Goal: Transaction & Acquisition: Book appointment/travel/reservation

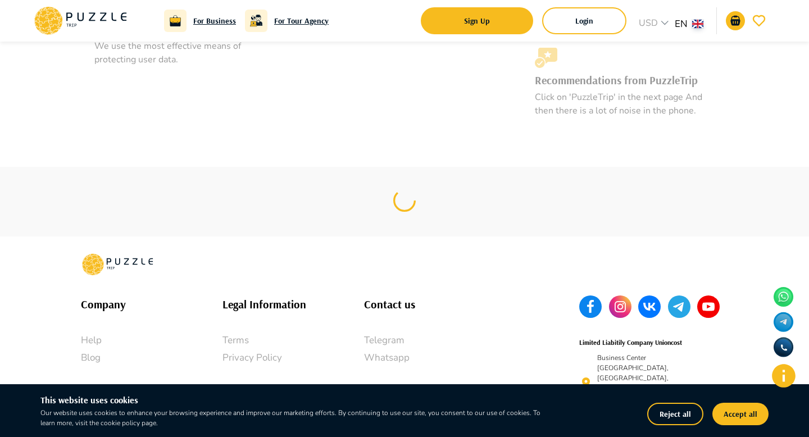
scroll to position [1064, 0]
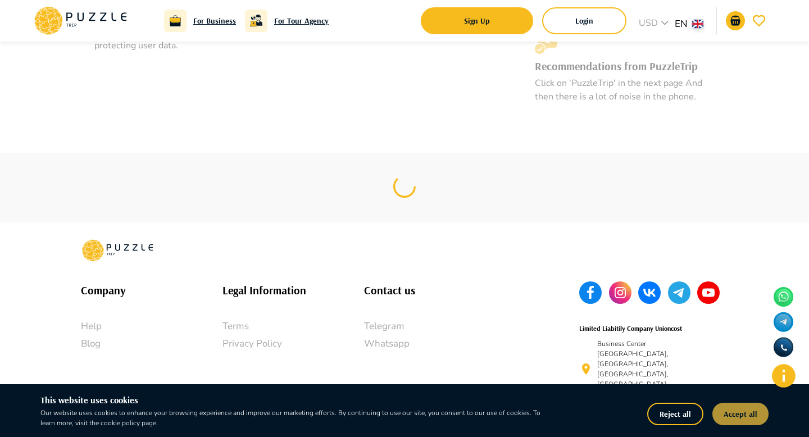
click at [736, 413] on button "Accept all" at bounding box center [741, 414] width 56 height 22
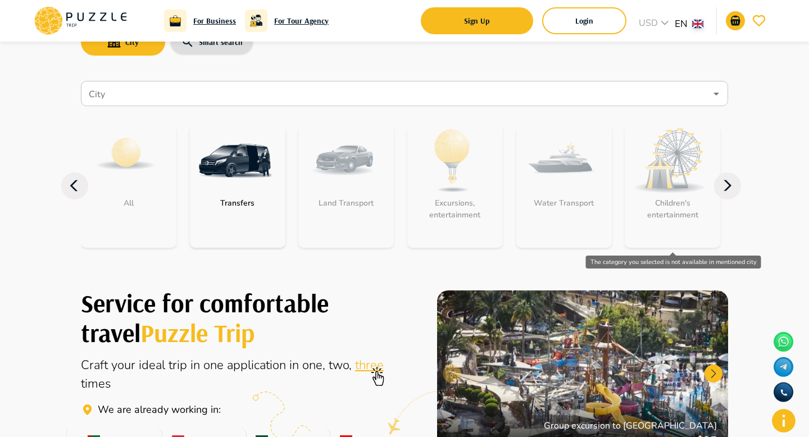
scroll to position [0, 0]
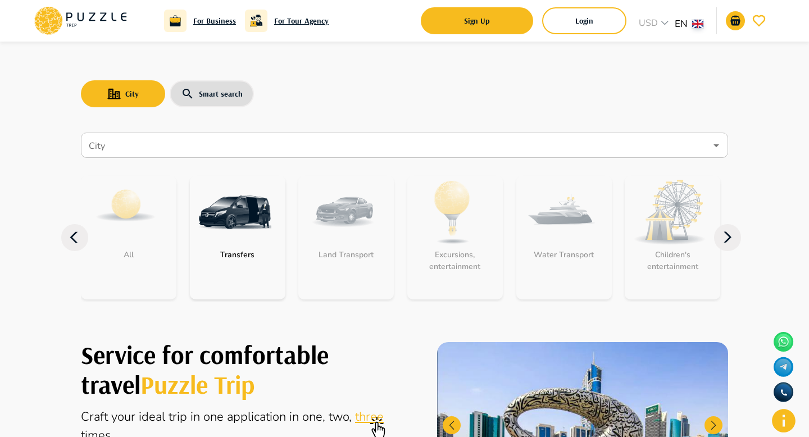
click at [731, 236] on icon at bounding box center [727, 237] width 27 height 27
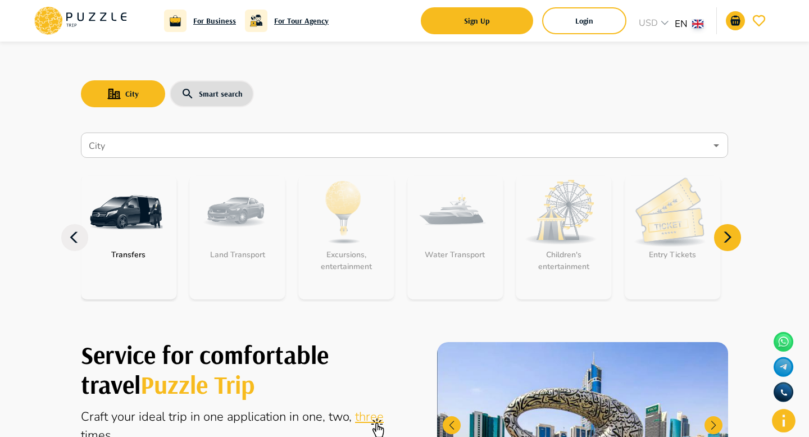
click at [731, 236] on icon at bounding box center [727, 237] width 27 height 27
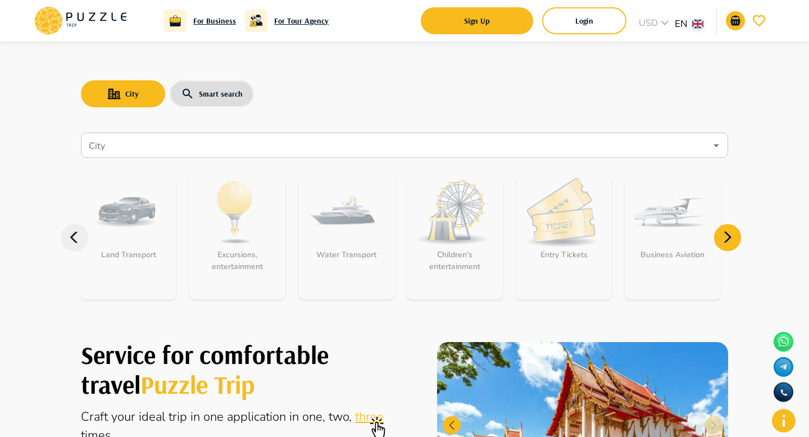
click at [731, 236] on icon at bounding box center [727, 237] width 27 height 27
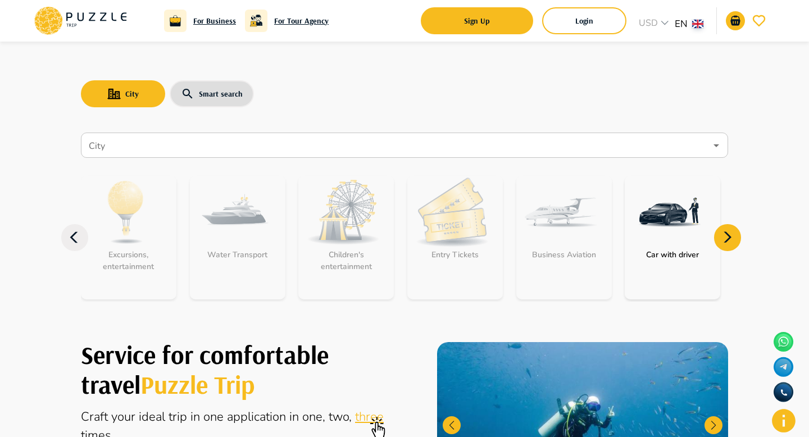
click at [722, 234] on icon at bounding box center [727, 237] width 27 height 27
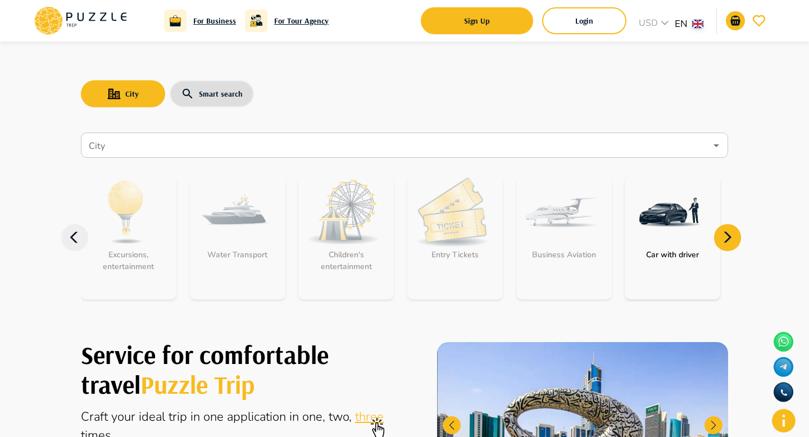
click at [74, 245] on icon at bounding box center [74, 237] width 27 height 27
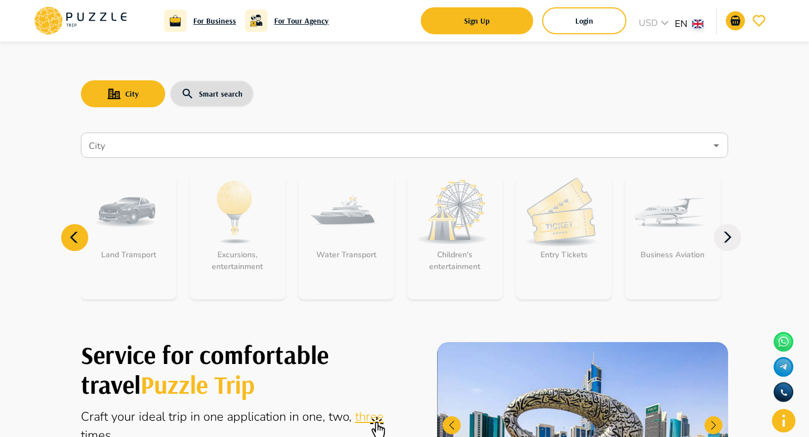
click at [74, 246] on icon at bounding box center [74, 237] width 27 height 27
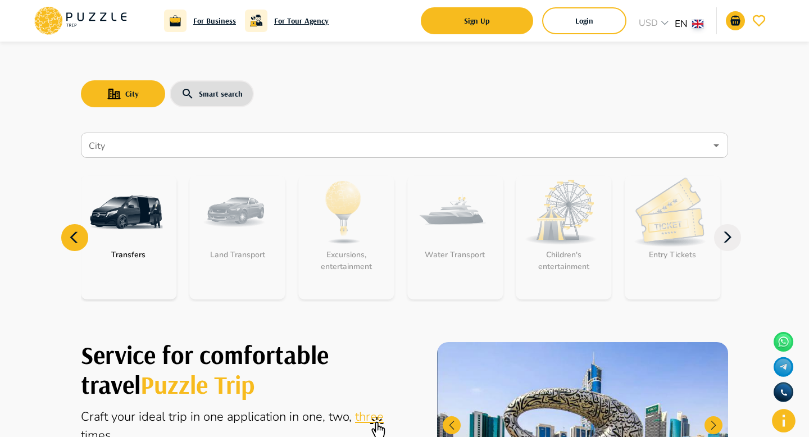
click at [75, 248] on icon at bounding box center [74, 237] width 27 height 27
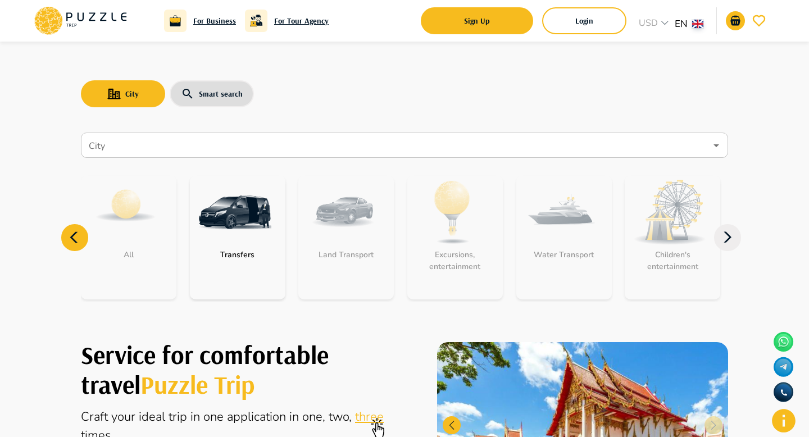
click at [75, 248] on icon at bounding box center [74, 237] width 27 height 27
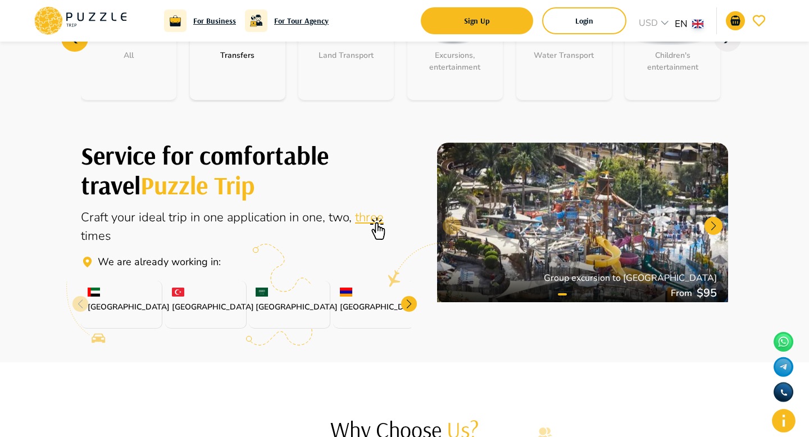
scroll to position [198, 0]
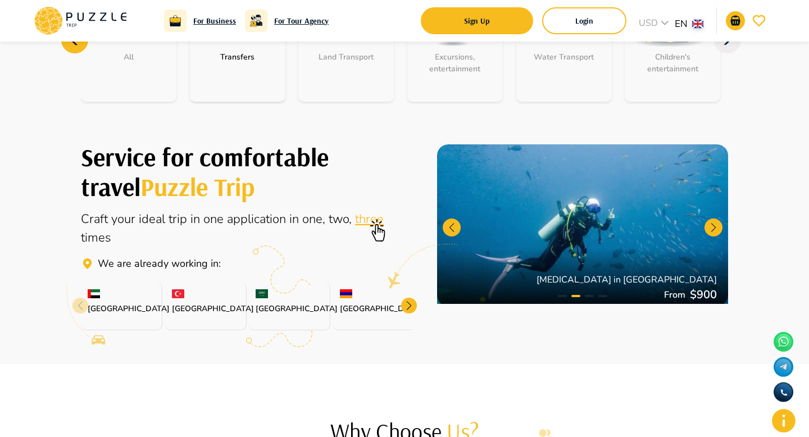
click at [62, 318] on icon at bounding box center [81, 315] width 52 height 65
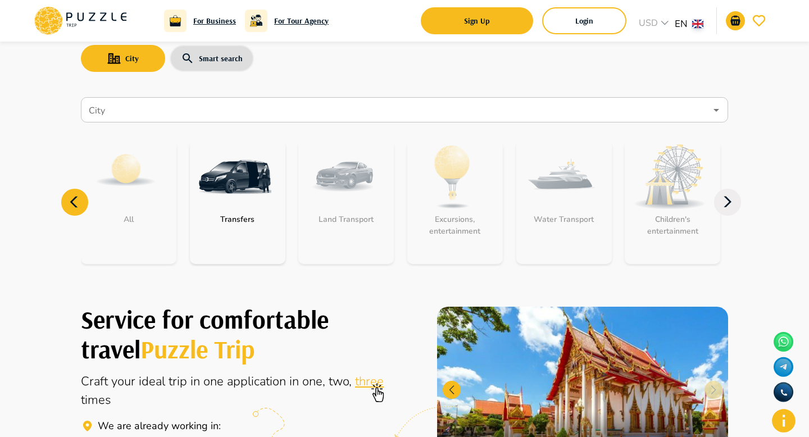
scroll to position [0, 0]
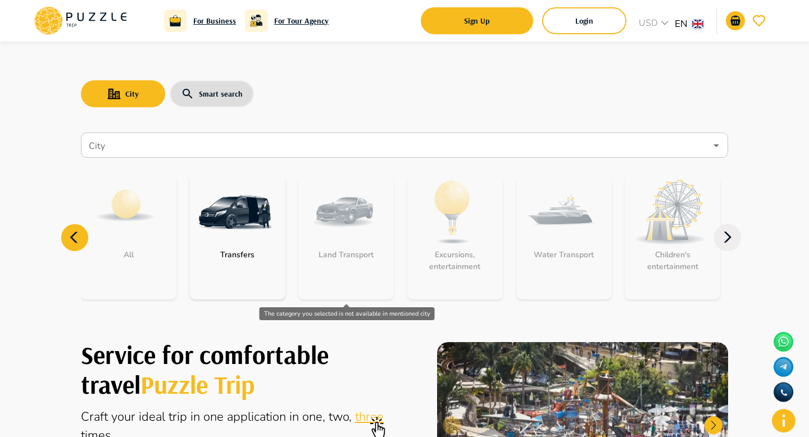
click at [322, 232] on div "Land Transport" at bounding box center [346, 238] width 96 height 124
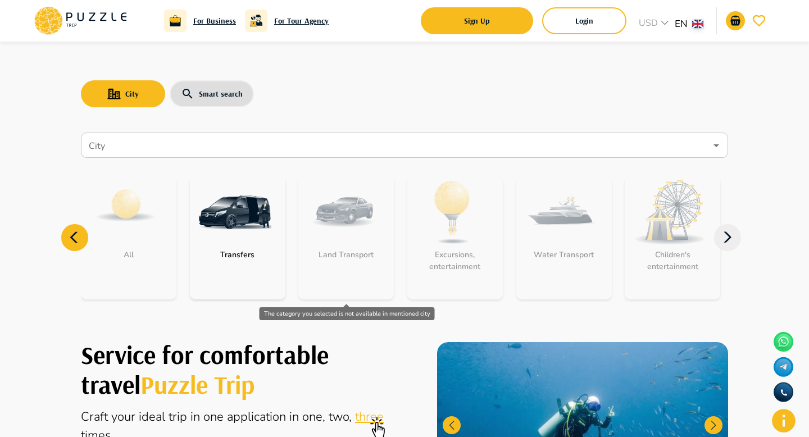
click at [351, 231] on div "Land Transport" at bounding box center [346, 238] width 96 height 124
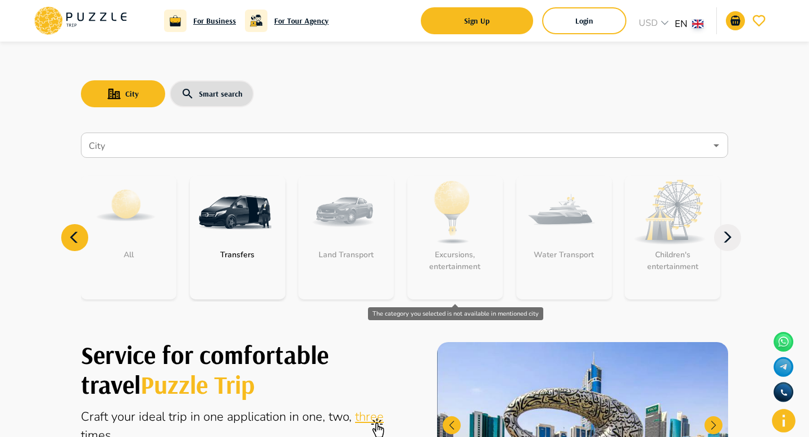
click at [486, 215] on div "Excursions, entertainment" at bounding box center [455, 238] width 96 height 124
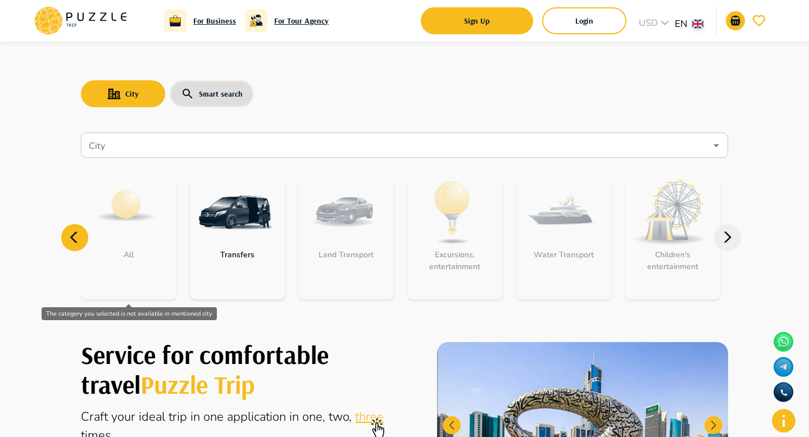
click at [140, 242] on div "All" at bounding box center [129, 238] width 96 height 124
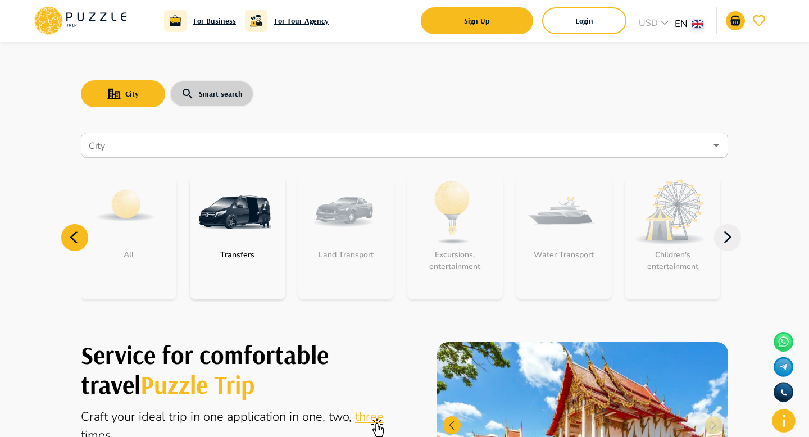
click at [218, 90] on button "Smart search" at bounding box center [212, 93] width 84 height 27
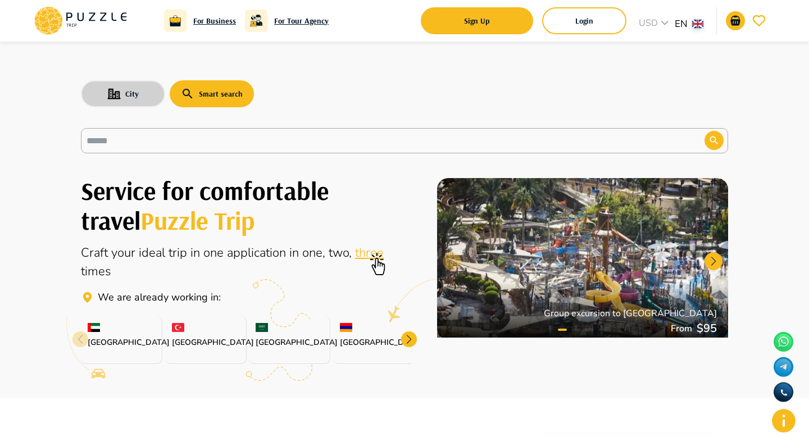
click at [139, 94] on button "City" at bounding box center [123, 93] width 84 height 27
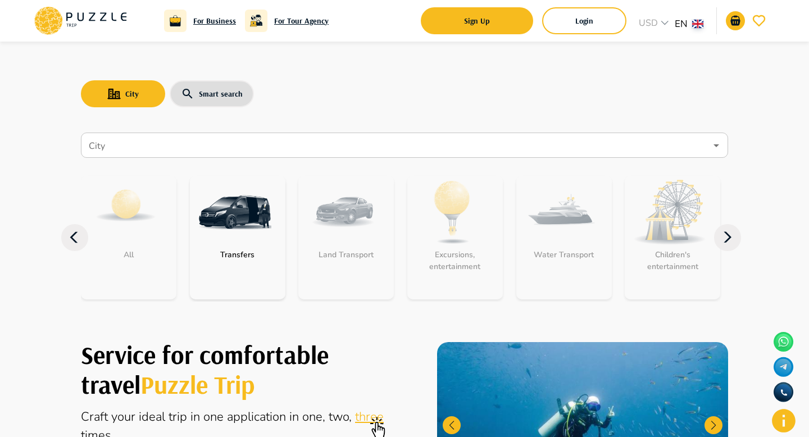
click at [211, 17] on h6 "For Business" at bounding box center [214, 21] width 43 height 12
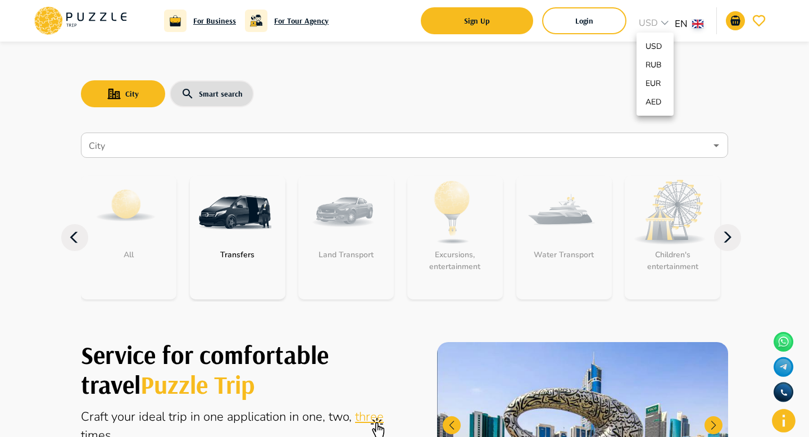
click at [655, 59] on p "RUB" at bounding box center [655, 65] width 19 height 12
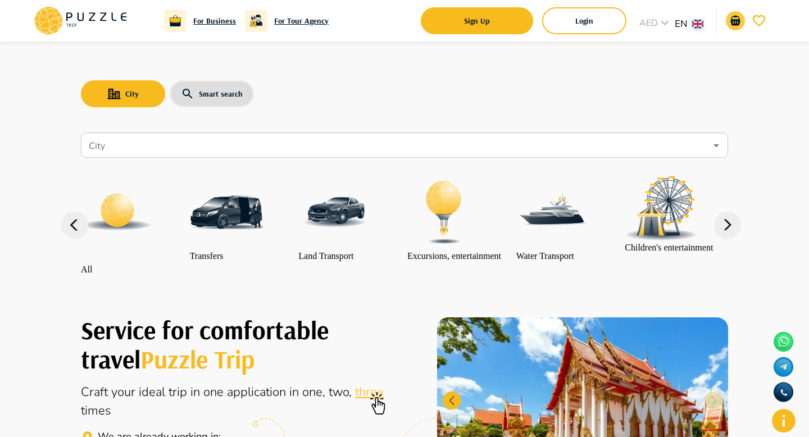
click at [737, 26] on icon "go-to-basket-submit-button" at bounding box center [735, 20] width 13 height 13
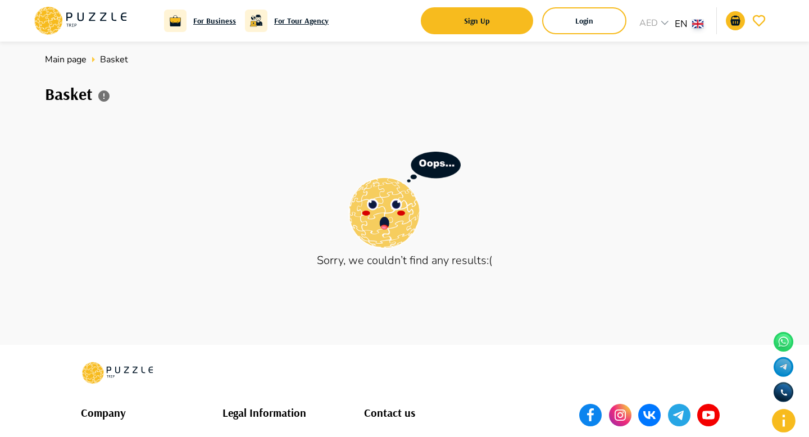
click at [50, 28] on icon at bounding box center [44, 30] width 11 height 6
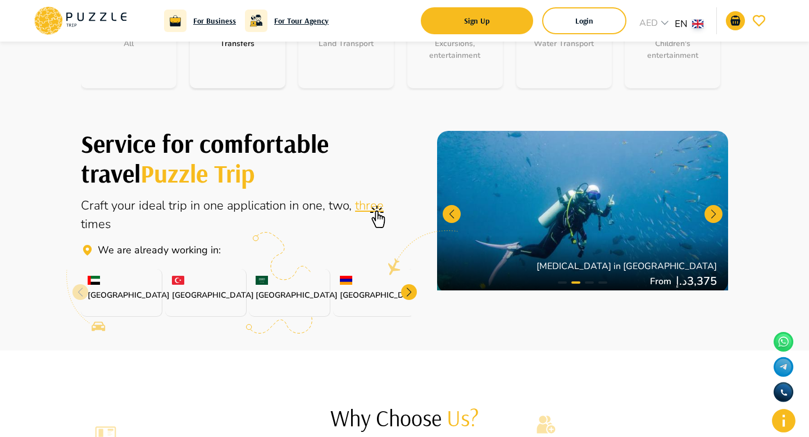
scroll to position [217, 0]
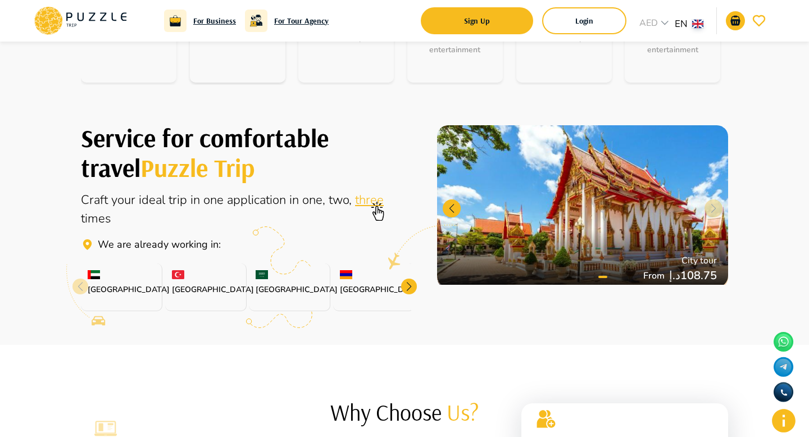
click at [408, 289] on div at bounding box center [409, 287] width 16 height 16
click at [407, 289] on div at bounding box center [409, 287] width 16 height 16
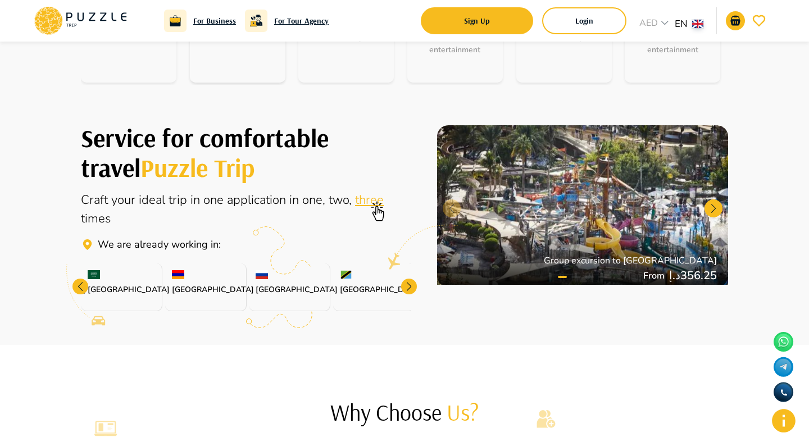
click at [407, 289] on div at bounding box center [409, 287] width 16 height 16
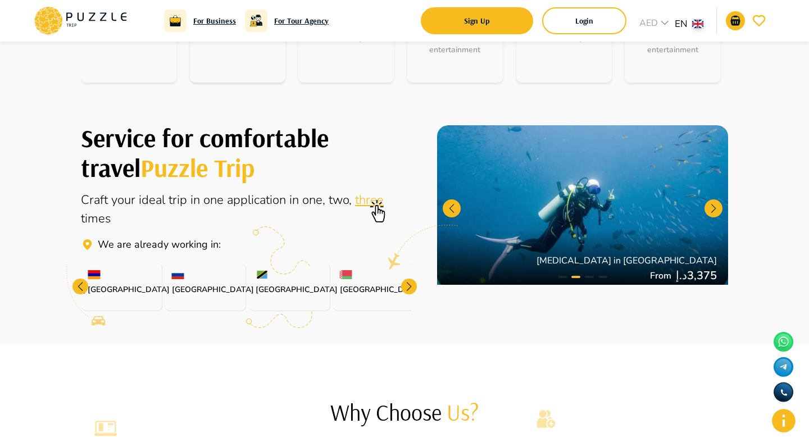
click at [407, 289] on div at bounding box center [409, 287] width 16 height 16
click at [407, 288] on div at bounding box center [409, 287] width 16 height 16
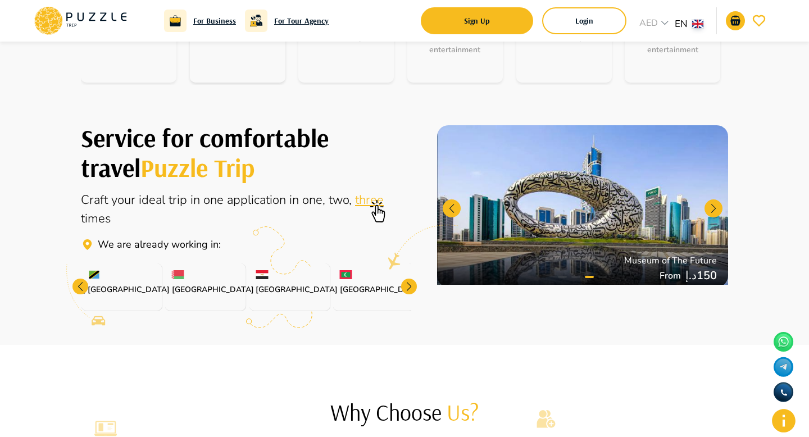
click at [407, 288] on div at bounding box center [409, 287] width 16 height 16
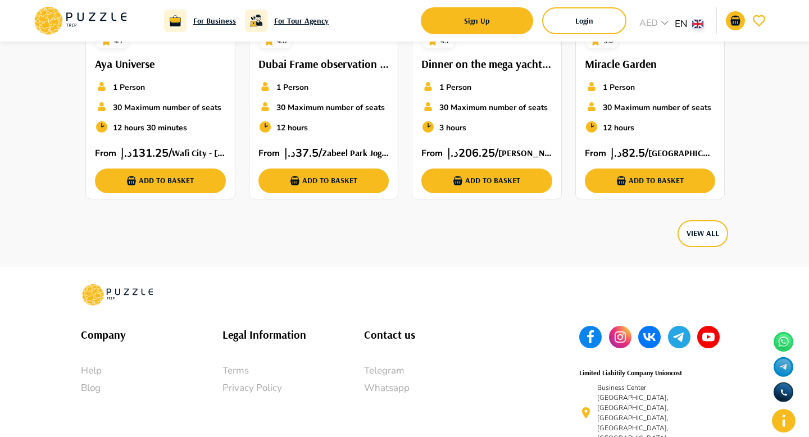
scroll to position [2982, 0]
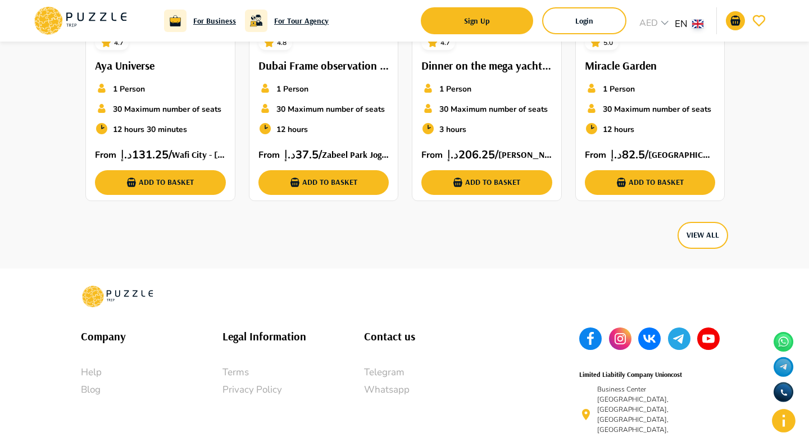
click at [379, 365] on p "Telegram" at bounding box center [435, 372] width 142 height 15
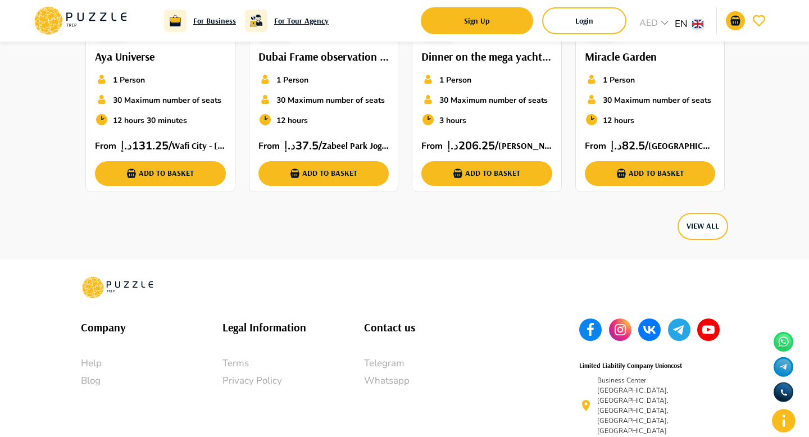
scroll to position [3028, 0]
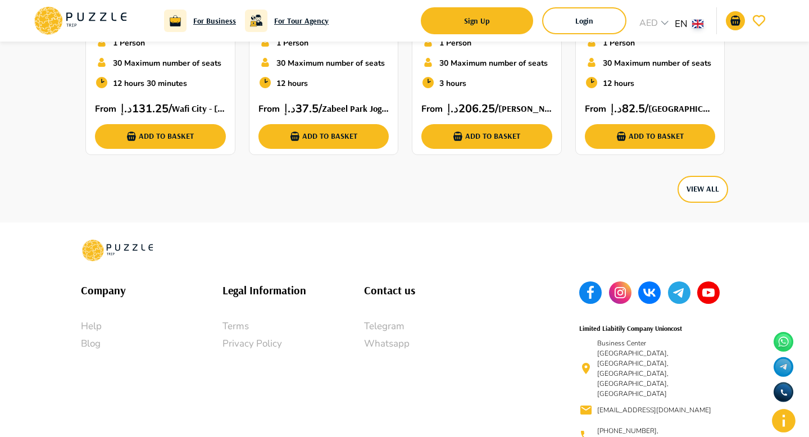
click at [618, 282] on rect at bounding box center [620, 293] width 22 height 22
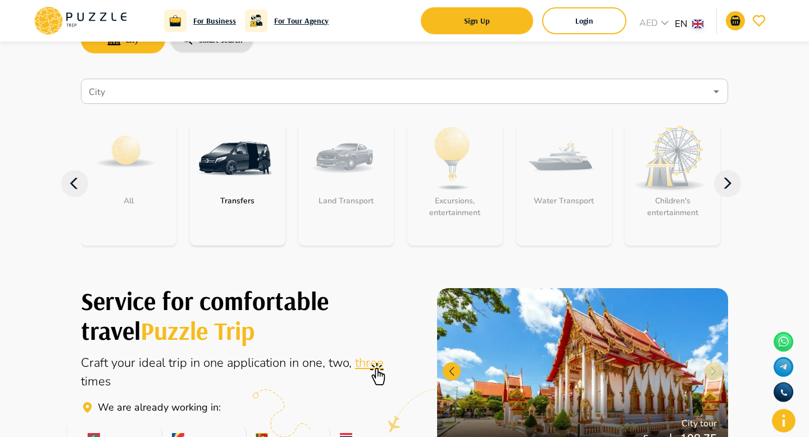
scroll to position [0, 0]
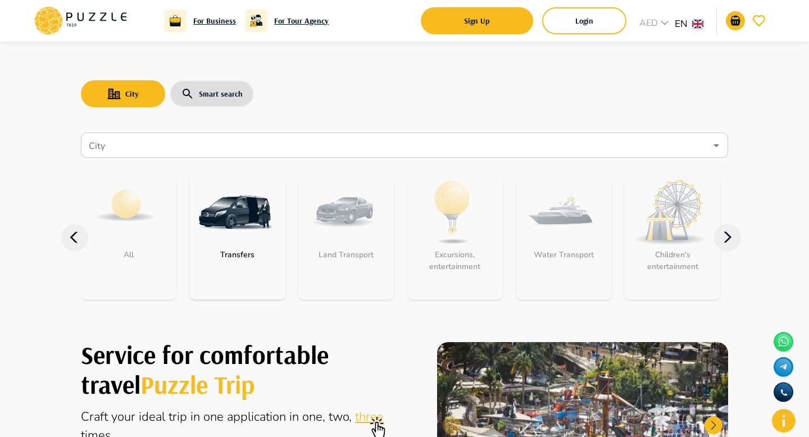
click at [39, 16] on g at bounding box center [80, 20] width 93 height 29
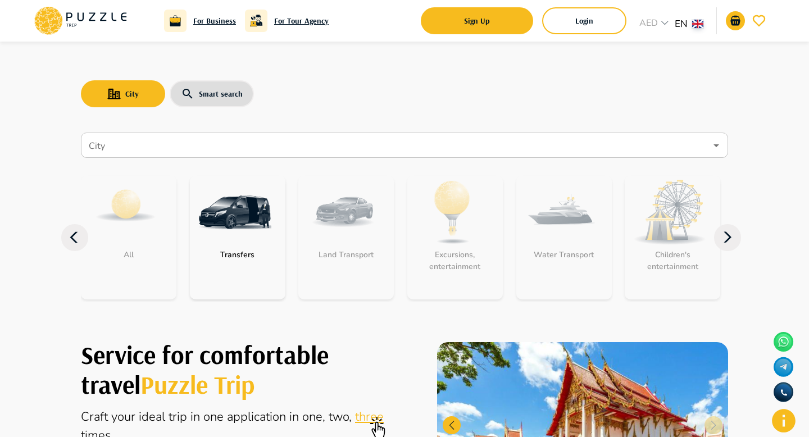
click at [300, 23] on h6 "For Tour Agency" at bounding box center [301, 21] width 55 height 12
click at [413, 171] on div "All Transfers Land Transport Excursions, entertainment Water Transport Children…" at bounding box center [405, 237] width 648 height 151
click at [733, 233] on icon at bounding box center [727, 237] width 27 height 27
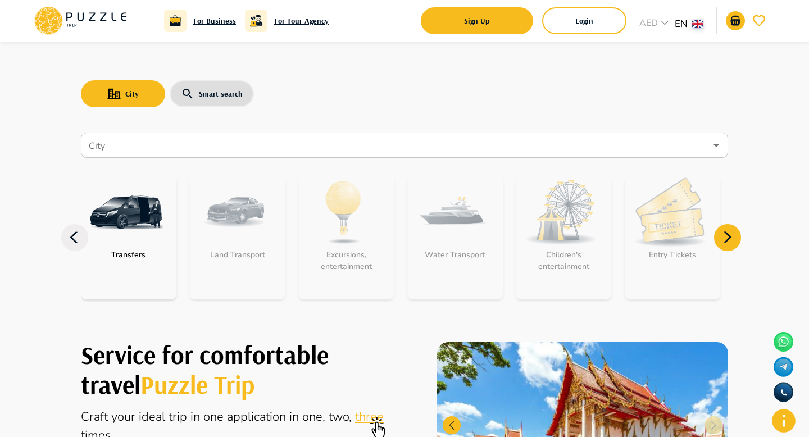
click at [732, 233] on icon at bounding box center [727, 237] width 27 height 27
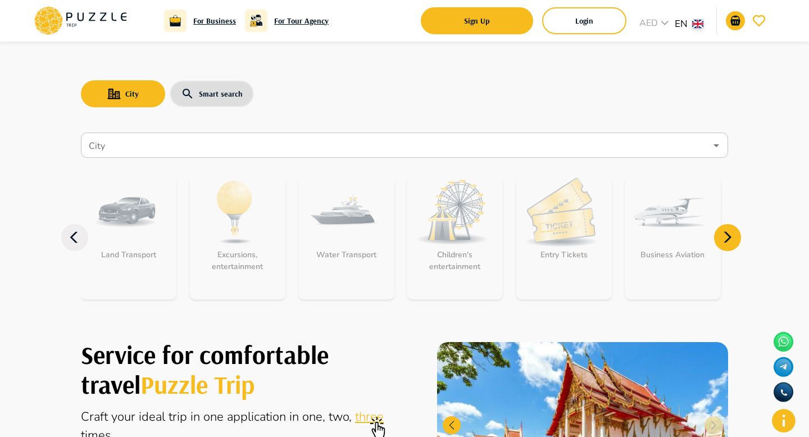
click at [728, 241] on icon at bounding box center [727, 237] width 27 height 27
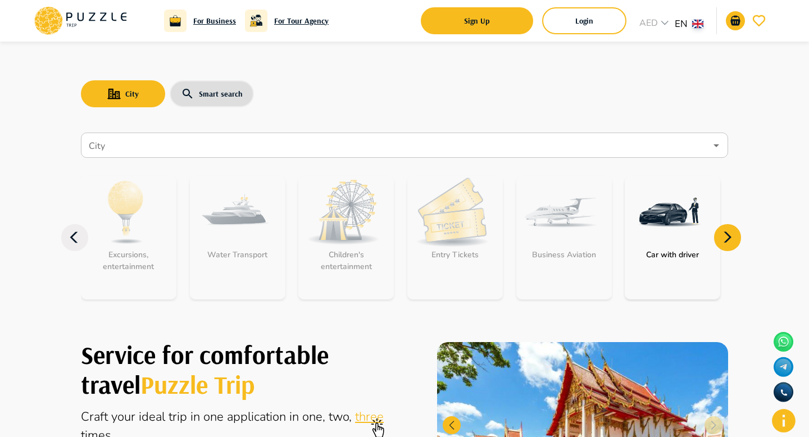
click at [730, 242] on icon at bounding box center [727, 237] width 27 height 27
click at [649, 255] on p "Car with driver" at bounding box center [673, 255] width 64 height 12
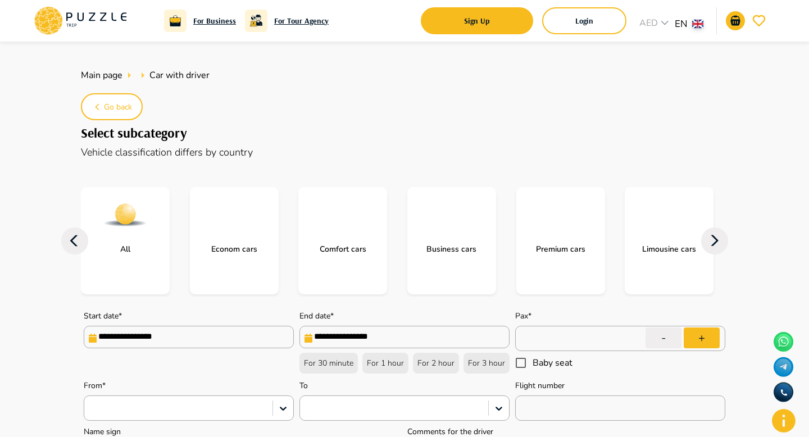
type textarea "*"
click at [61, 25] on icon at bounding box center [59, 24] width 5 height 8
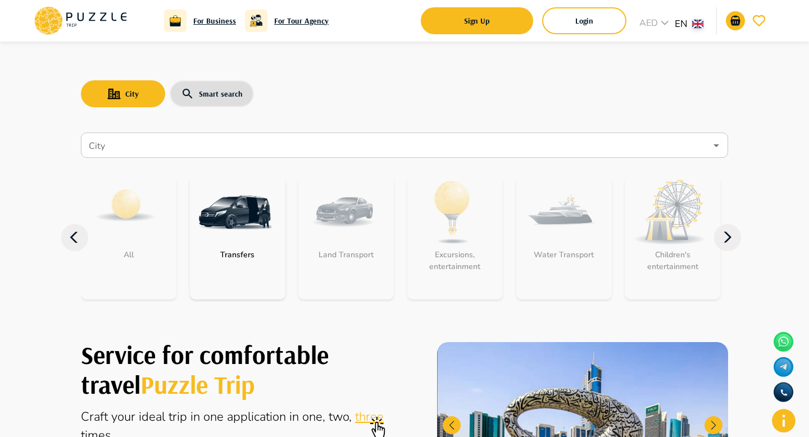
click at [361, 57] on div "City Smart search City City All Transfers Land Transport Excursions, entertainm…" at bounding box center [404, 180] width 674 height 276
click at [361, 56] on div "City Smart search City City All Transfers Land Transport Excursions, entertainm…" at bounding box center [404, 180] width 674 height 276
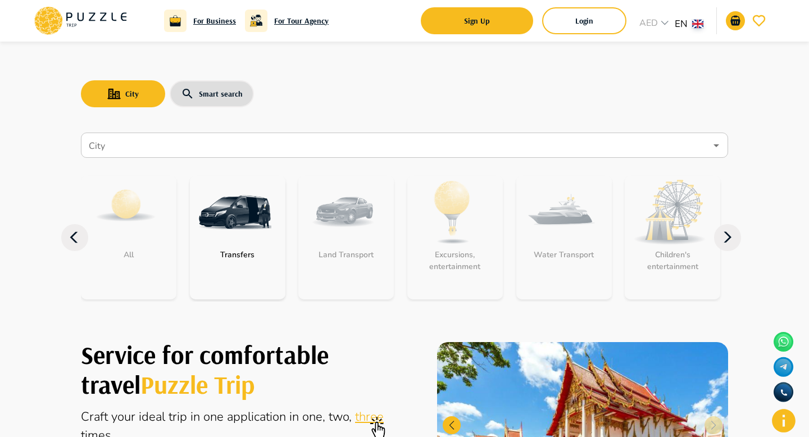
click at [361, 56] on div "City Smart search City City All Transfers Land Transport Excursions, entertainm…" at bounding box center [404, 180] width 674 height 276
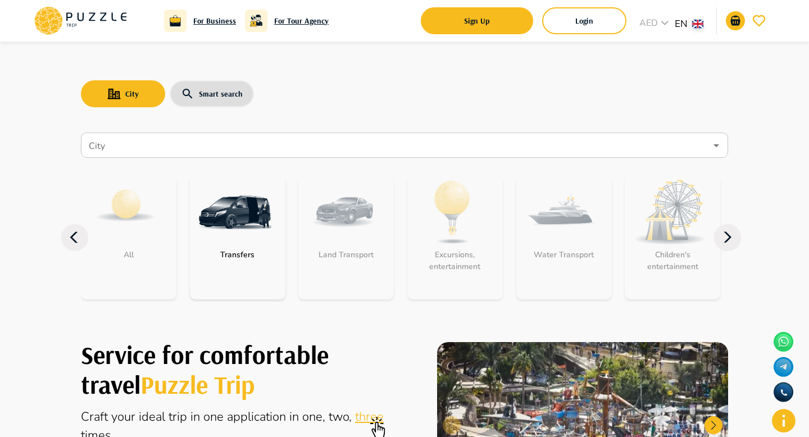
click at [361, 56] on div "City Smart search City City All Transfers Land Transport Excursions, entertainm…" at bounding box center [404, 180] width 674 height 276
click at [357, 55] on div "City Smart search City City All Transfers Land Transport Excursions, entertainm…" at bounding box center [404, 180] width 674 height 276
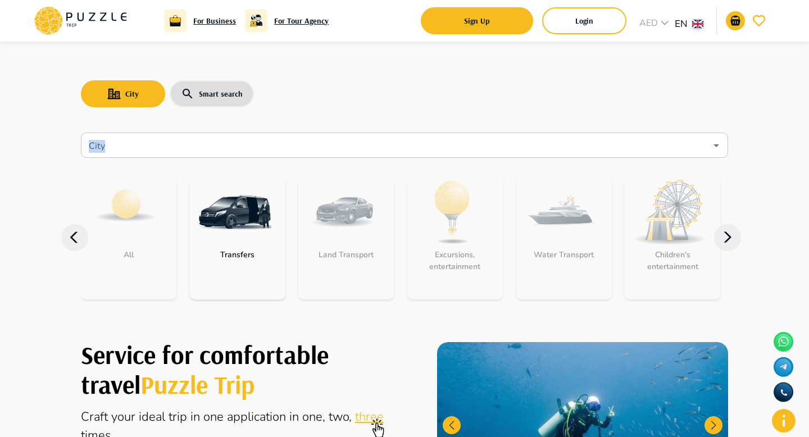
click at [357, 54] on div "City Smart search City City All Transfers Land Transport Excursions, entertainm…" at bounding box center [404, 180] width 674 height 276
click at [357, 52] on div "City Smart search City City All Transfers Land Transport Excursions, entertainm…" at bounding box center [404, 180] width 674 height 276
click at [357, 53] on div "City Smart search City City All Transfers Land Transport Excursions, entertainm…" at bounding box center [404, 180] width 674 height 276
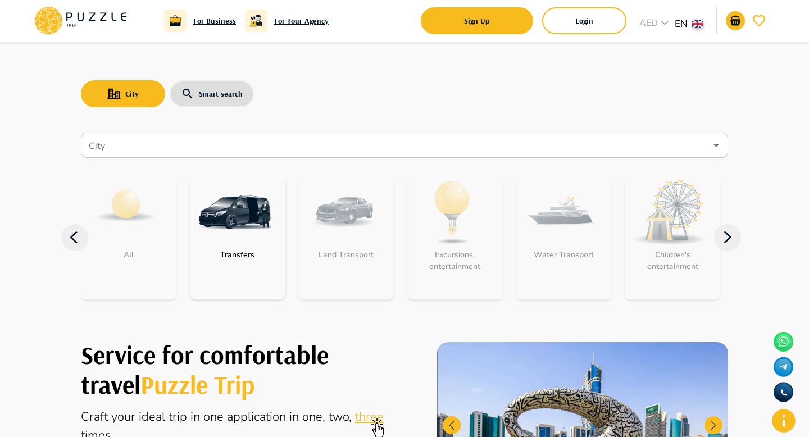
click at [357, 56] on div "City Smart search City City All Transfers Land Transport Excursions, entertainm…" at bounding box center [404, 180] width 674 height 276
click at [349, 53] on div "City Smart search City City All Transfers Land Transport Excursions, entertainm…" at bounding box center [404, 180] width 674 height 276
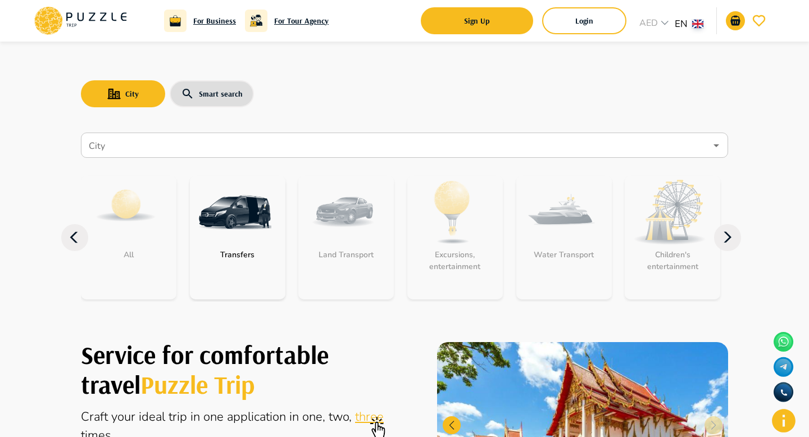
click at [349, 53] on div "City Smart search City City All Transfers Land Transport Excursions, entertainm…" at bounding box center [404, 180] width 674 height 276
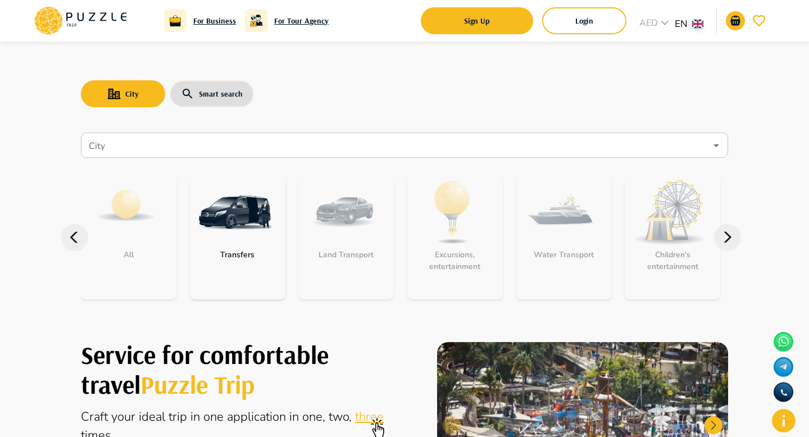
click at [293, 58] on div "City Smart search City City All Transfers Land Transport Excursions, entertainm…" at bounding box center [404, 180] width 674 height 276
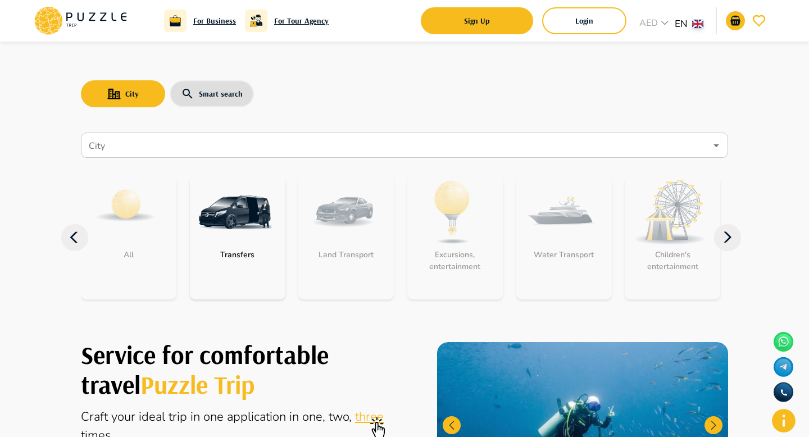
click at [293, 58] on div "City Smart search City City All Transfers Land Transport Excursions, entertainm…" at bounding box center [404, 180] width 674 height 276
